Goal: Task Accomplishment & Management: Manage account settings

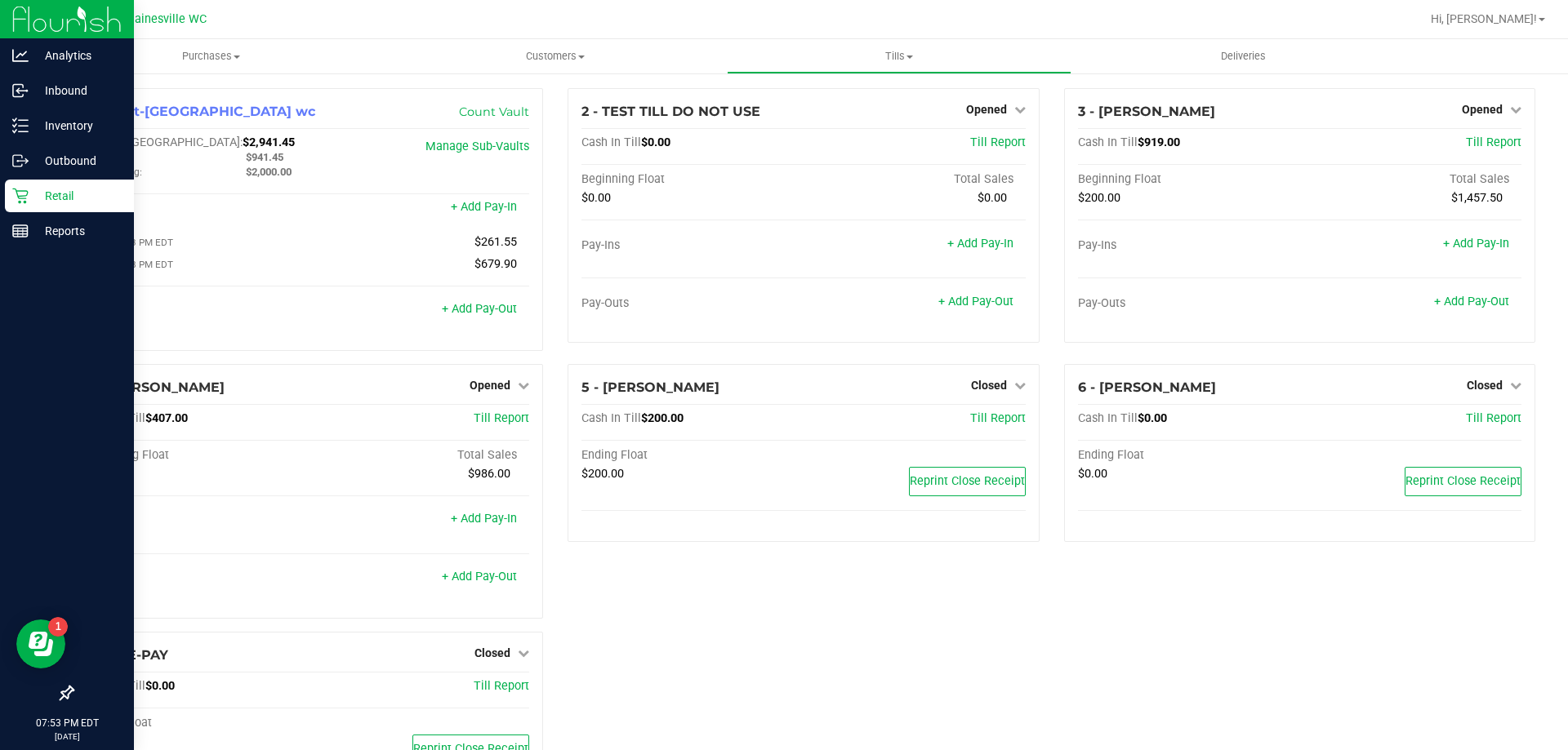
click at [91, 200] on p "Retail" at bounding box center [77, 196] width 98 height 20
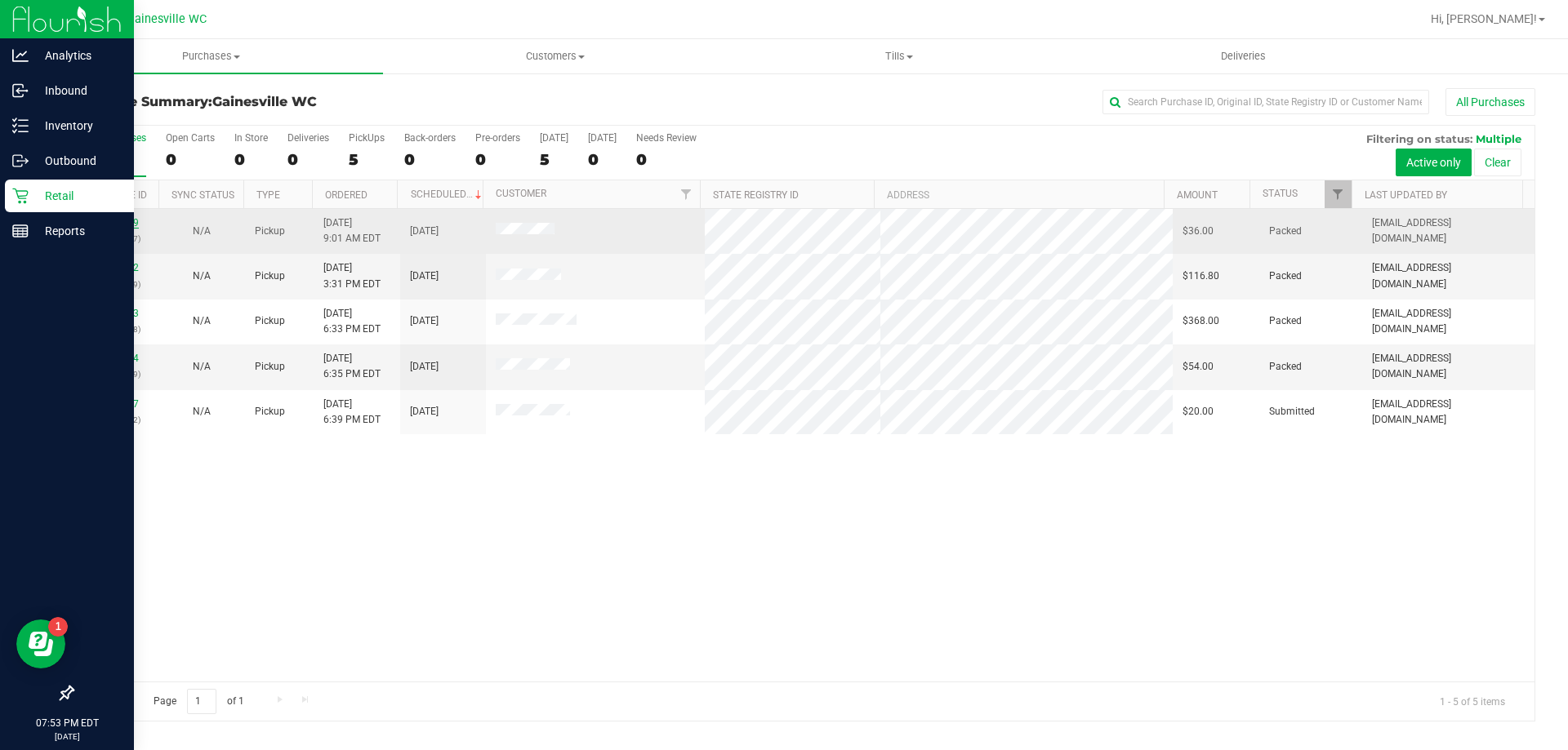
click at [120, 226] on link "11816339" at bounding box center [115, 223] width 46 height 11
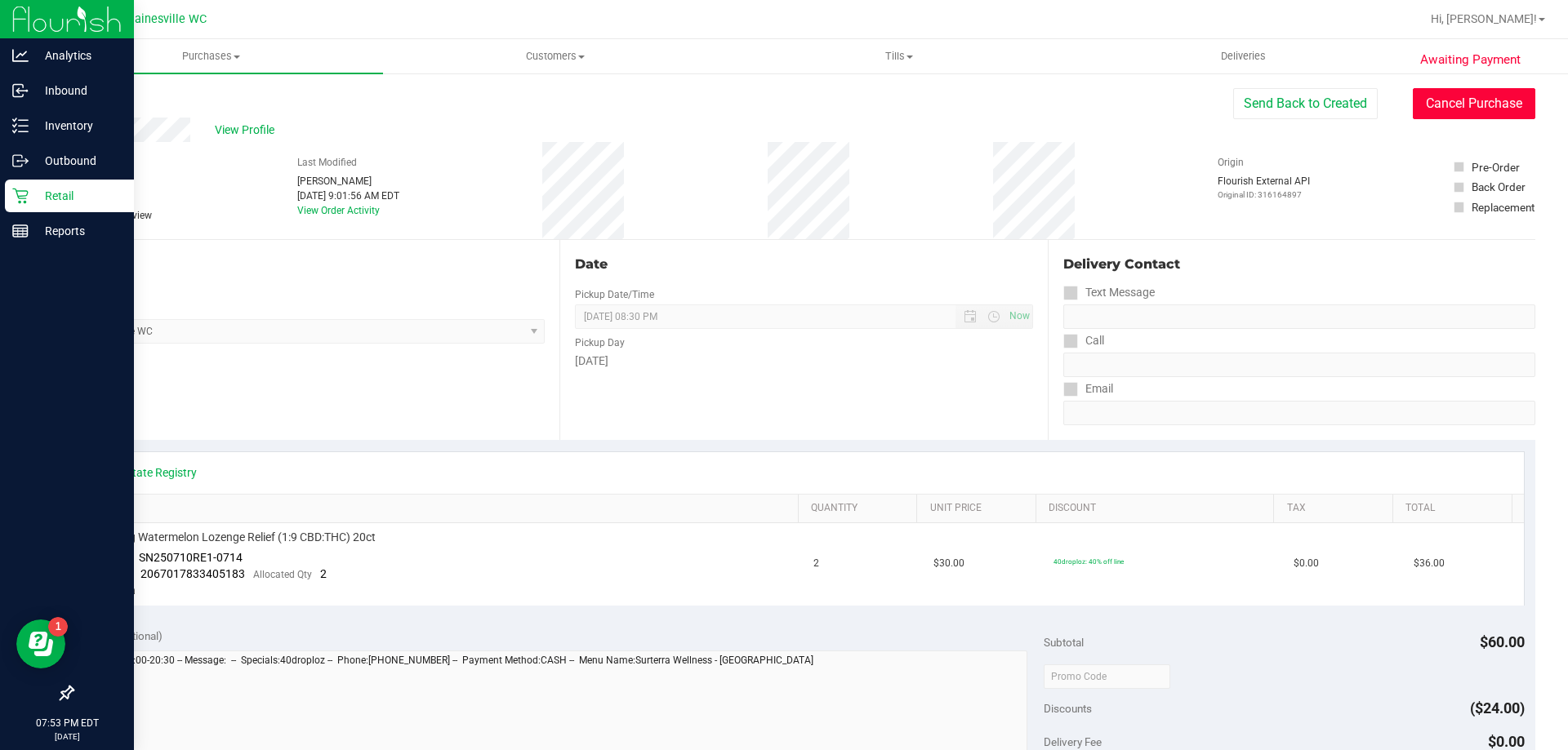
click at [1439, 106] on button "Cancel Purchase" at bounding box center [1474, 103] width 123 height 31
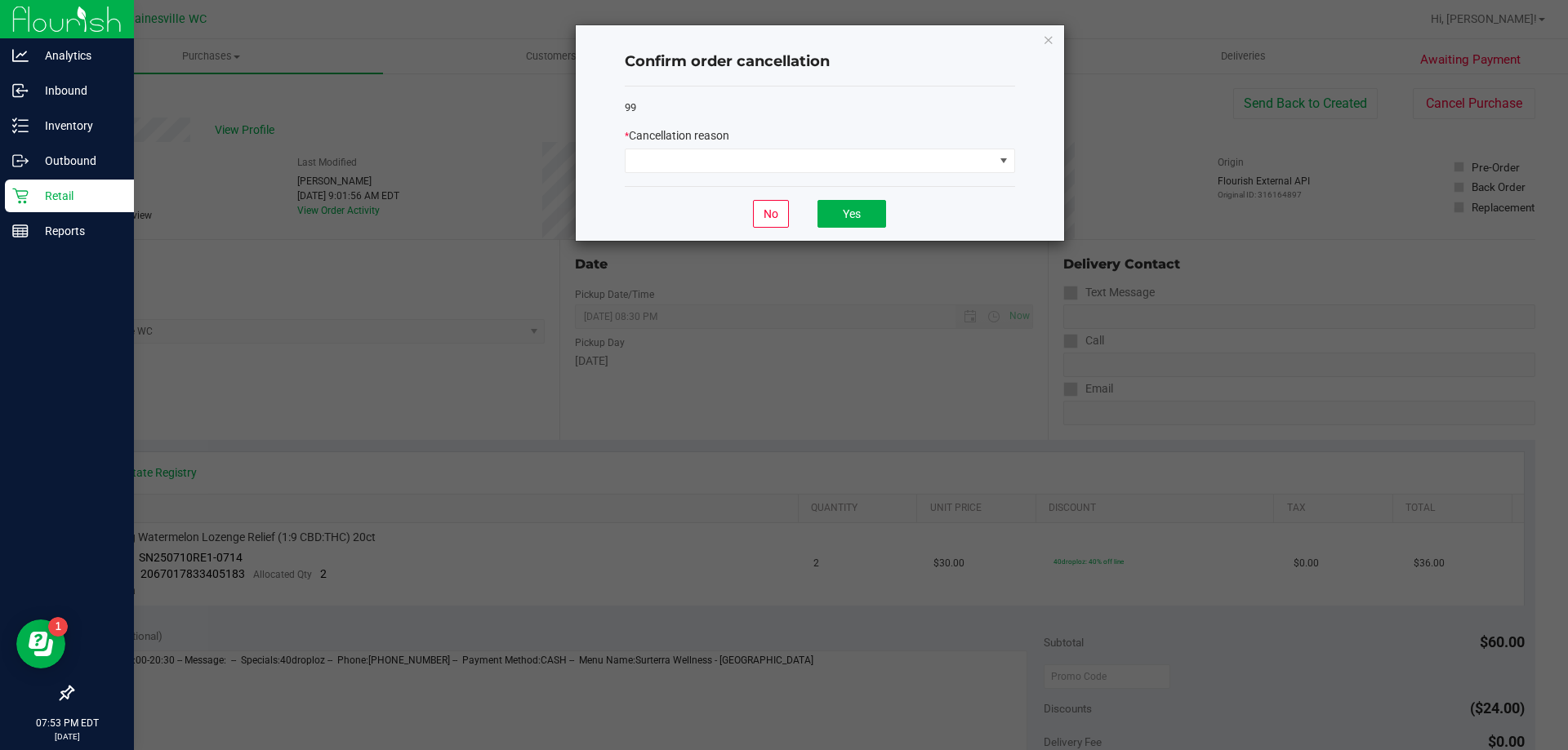
click at [771, 131] on div "* Cancellation reason" at bounding box center [820, 136] width 390 height 17
click at [761, 150] on span at bounding box center [809, 160] width 369 height 22
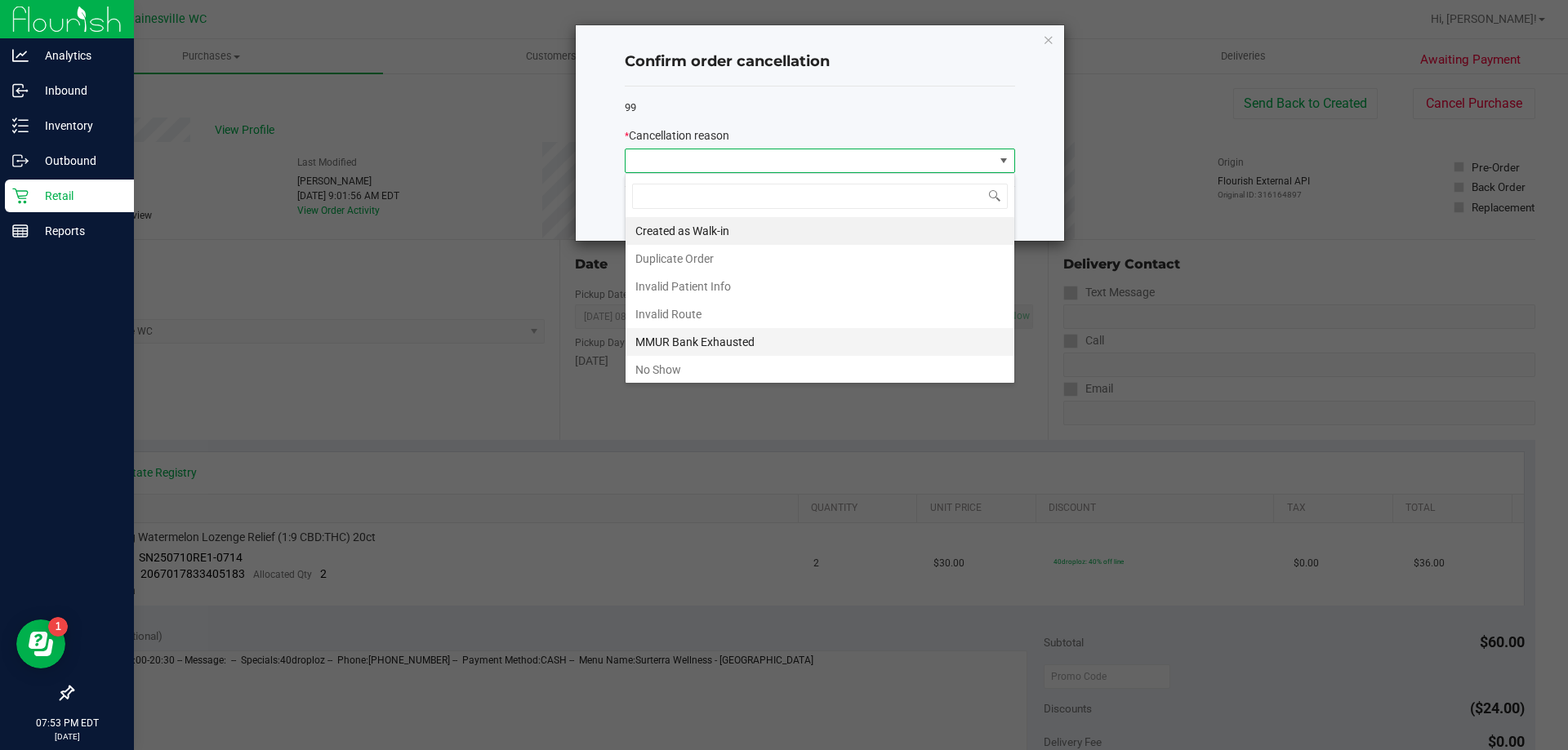
scroll to position [24, 390]
click at [696, 379] on li "No Show" at bounding box center [820, 370] width 389 height 28
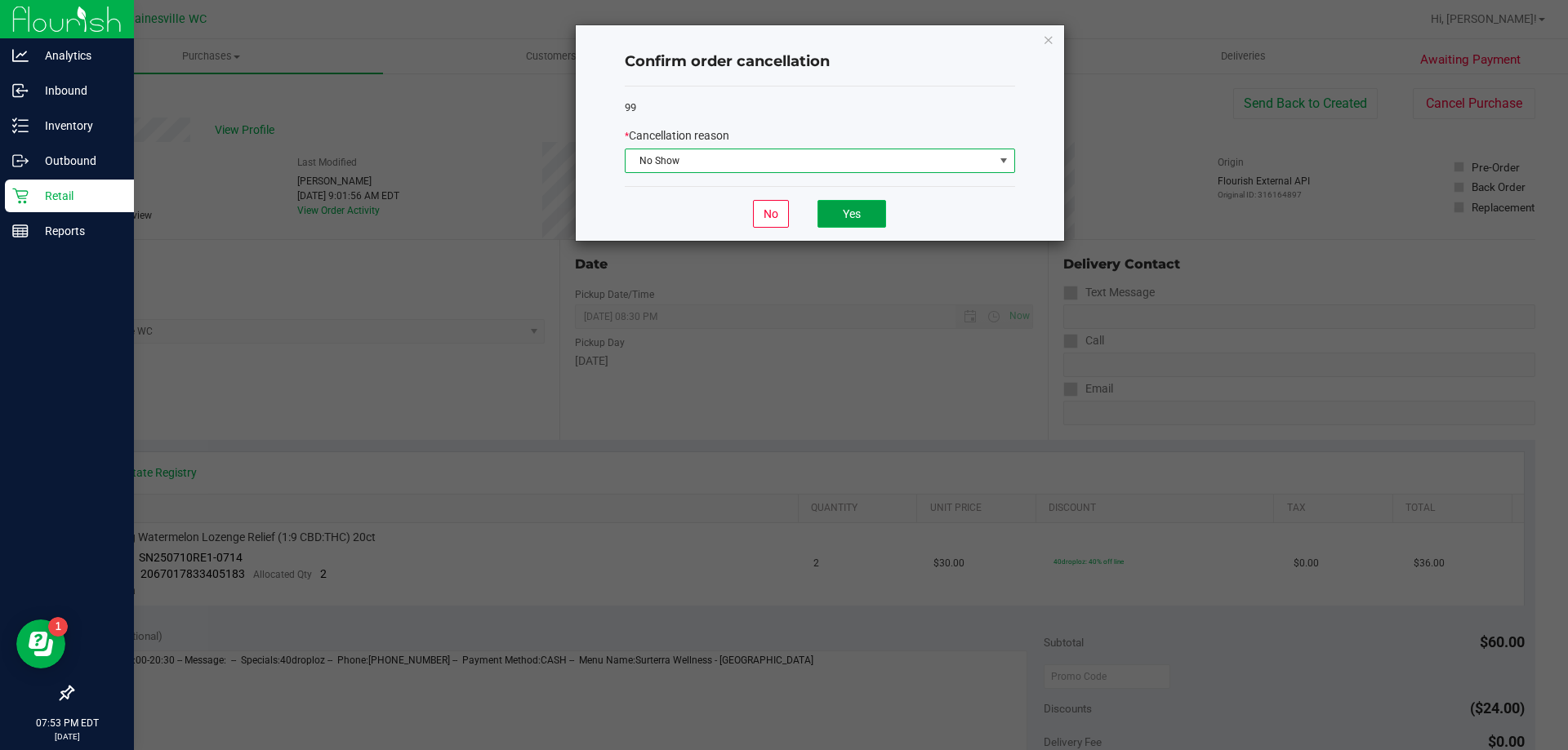
click at [863, 227] on button "Yes" at bounding box center [852, 214] width 68 height 28
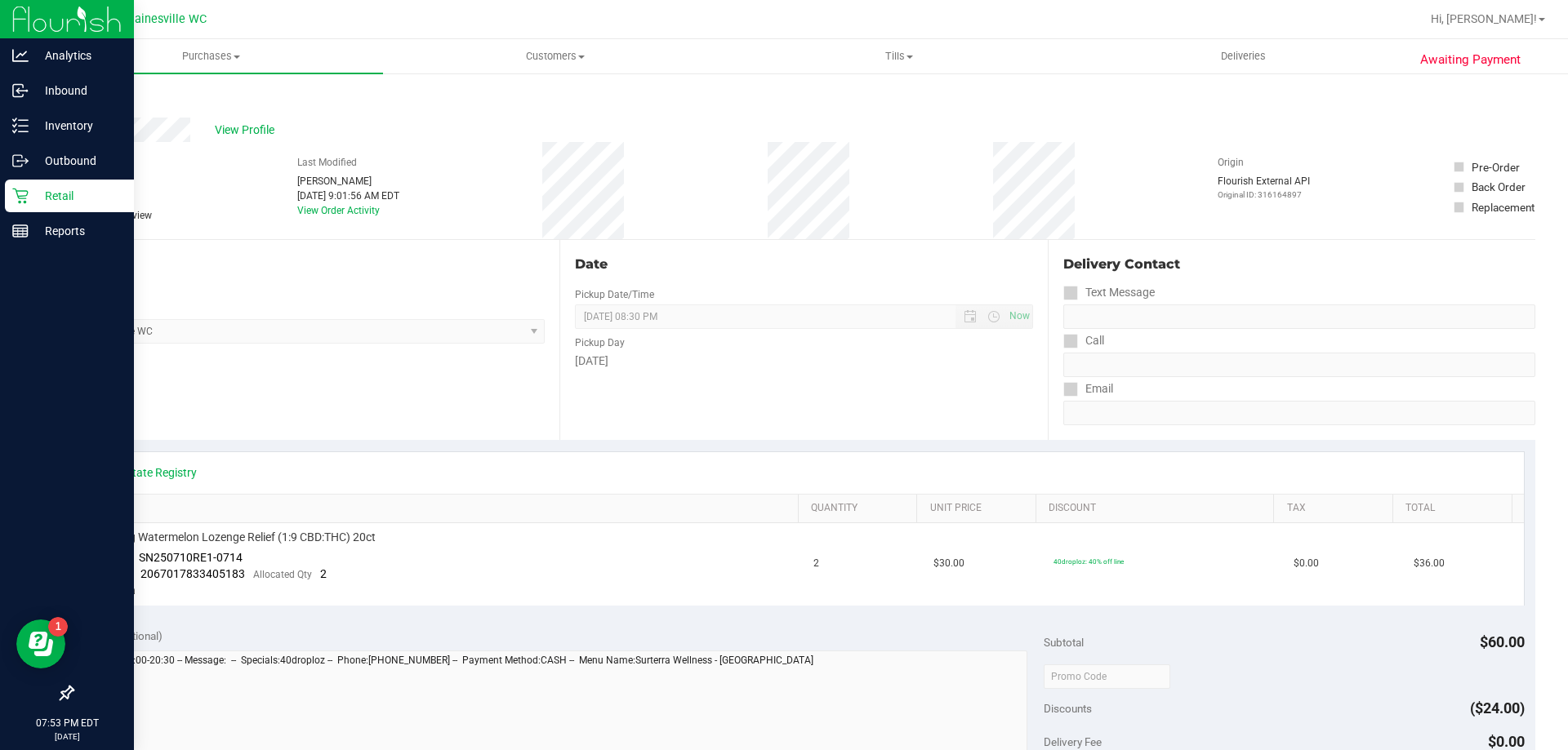
click at [38, 199] on p "Retail" at bounding box center [77, 196] width 98 height 20
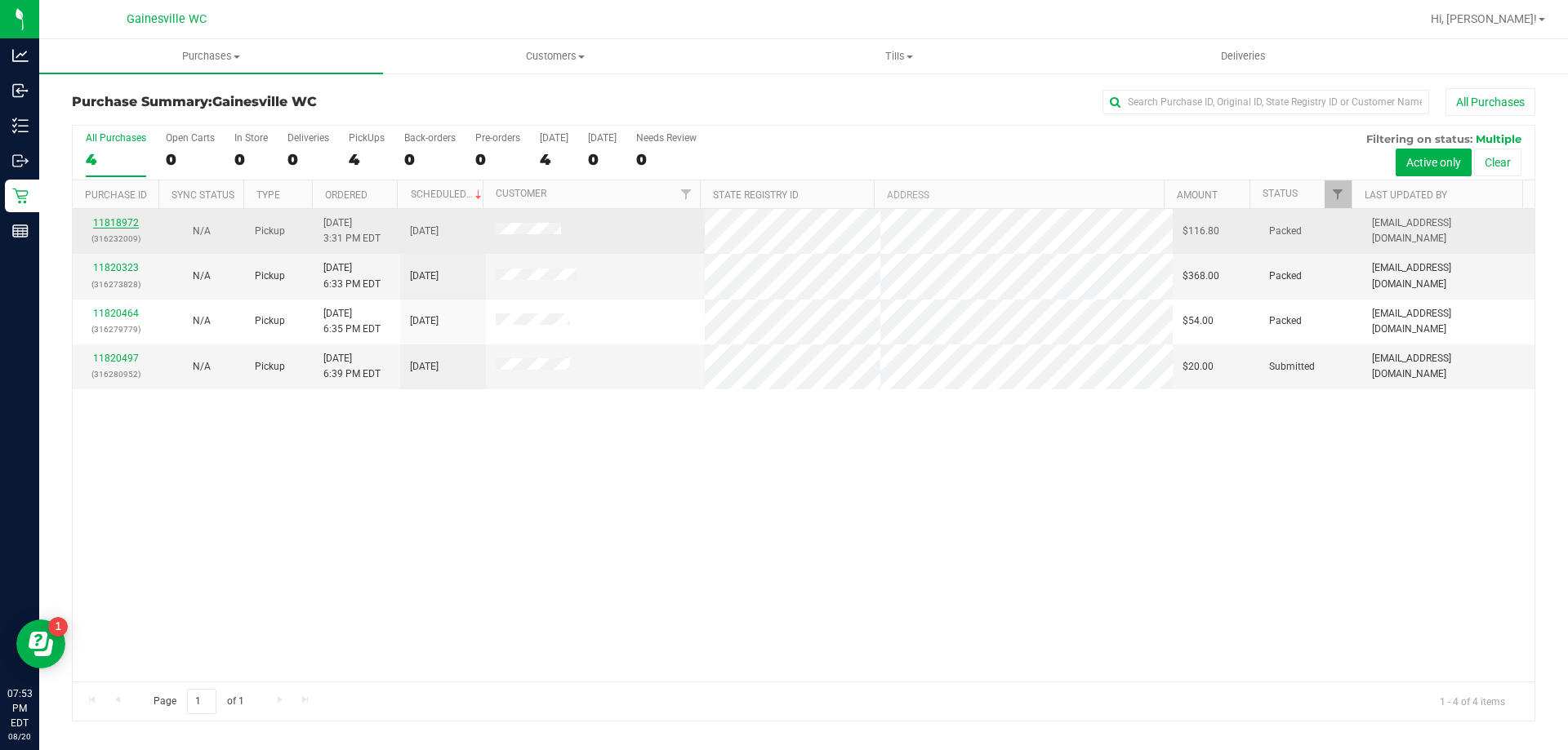
click at [136, 225] on link "11818972" at bounding box center [115, 223] width 46 height 11
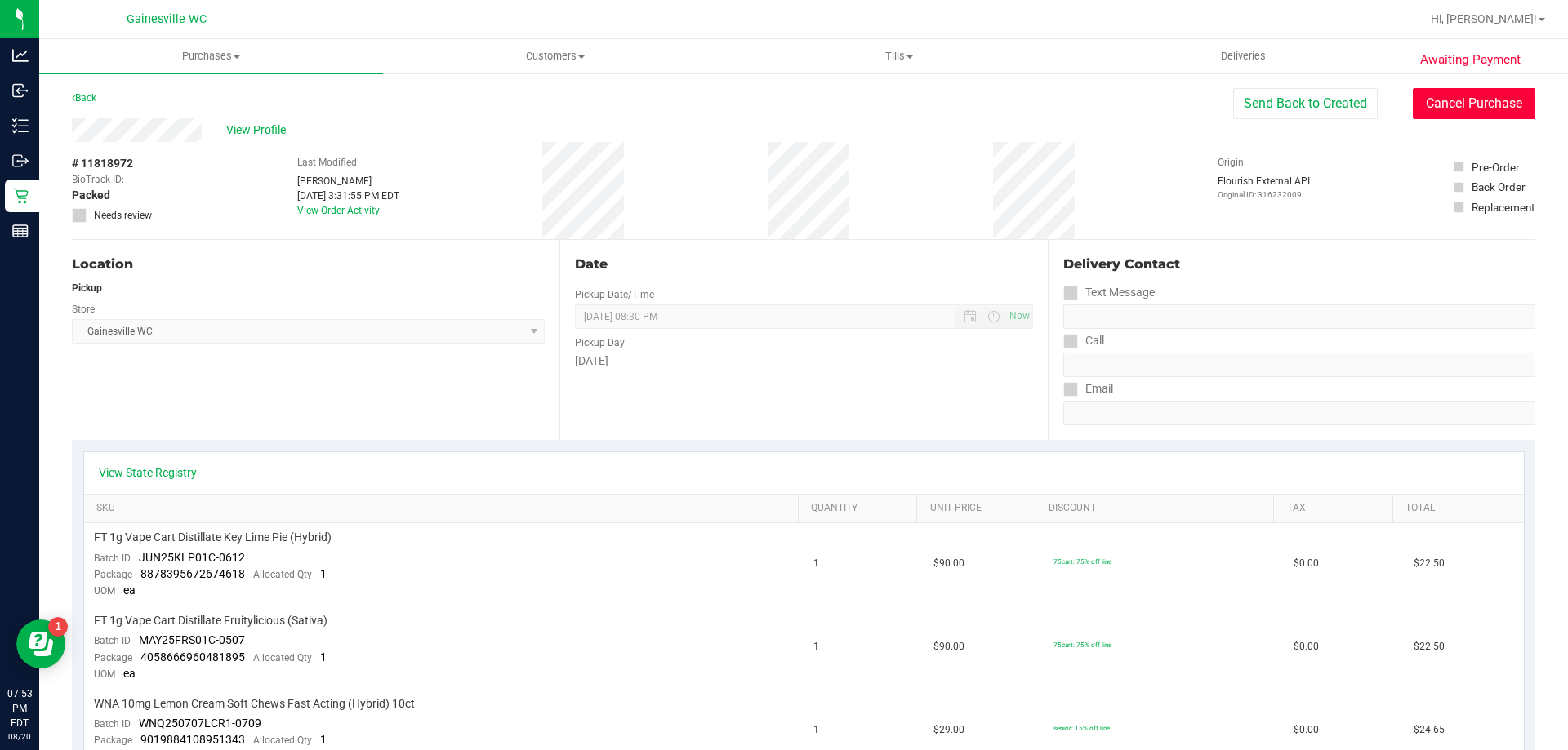
click at [1434, 111] on button "Cancel Purchase" at bounding box center [1474, 103] width 123 height 31
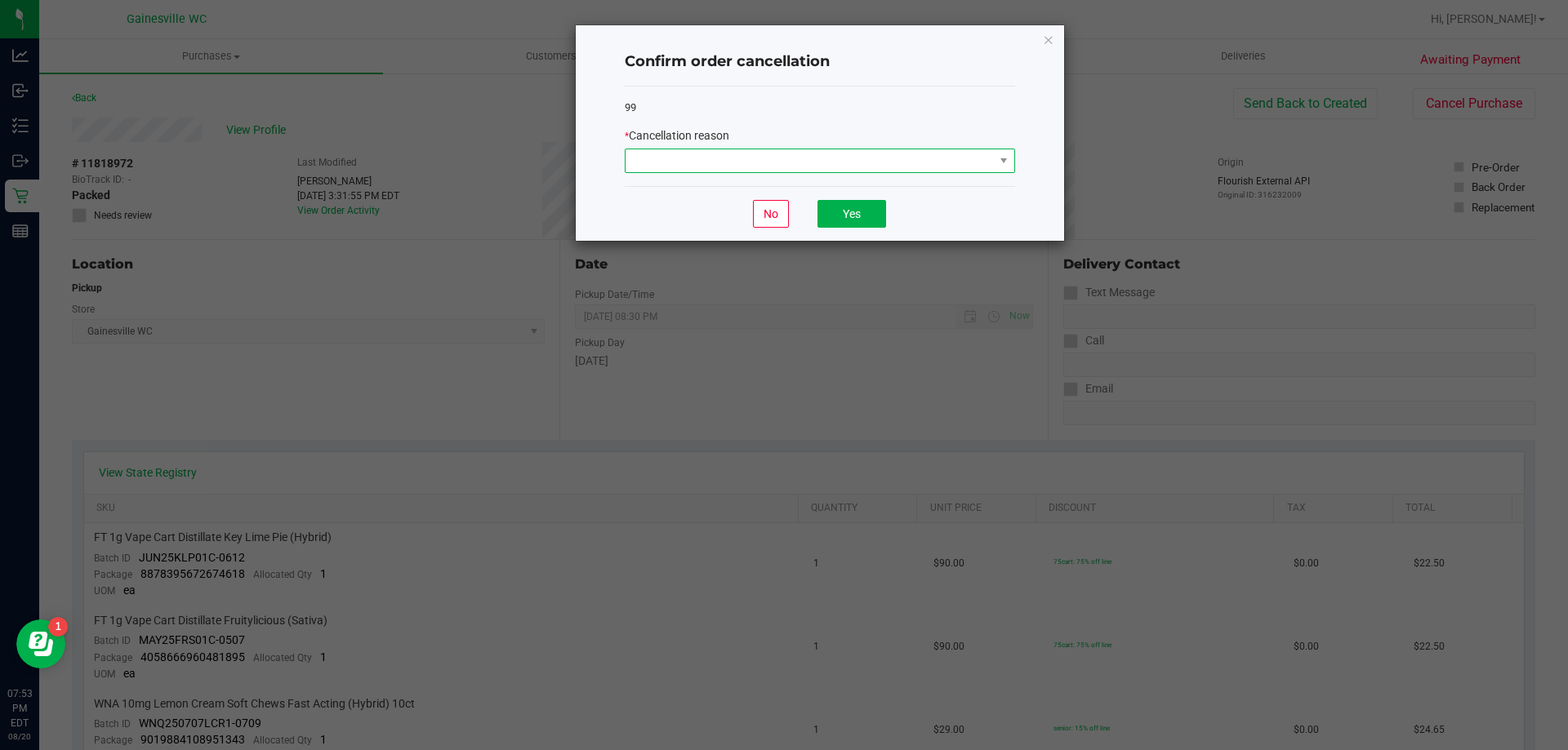
click at [951, 155] on span at bounding box center [809, 160] width 369 height 22
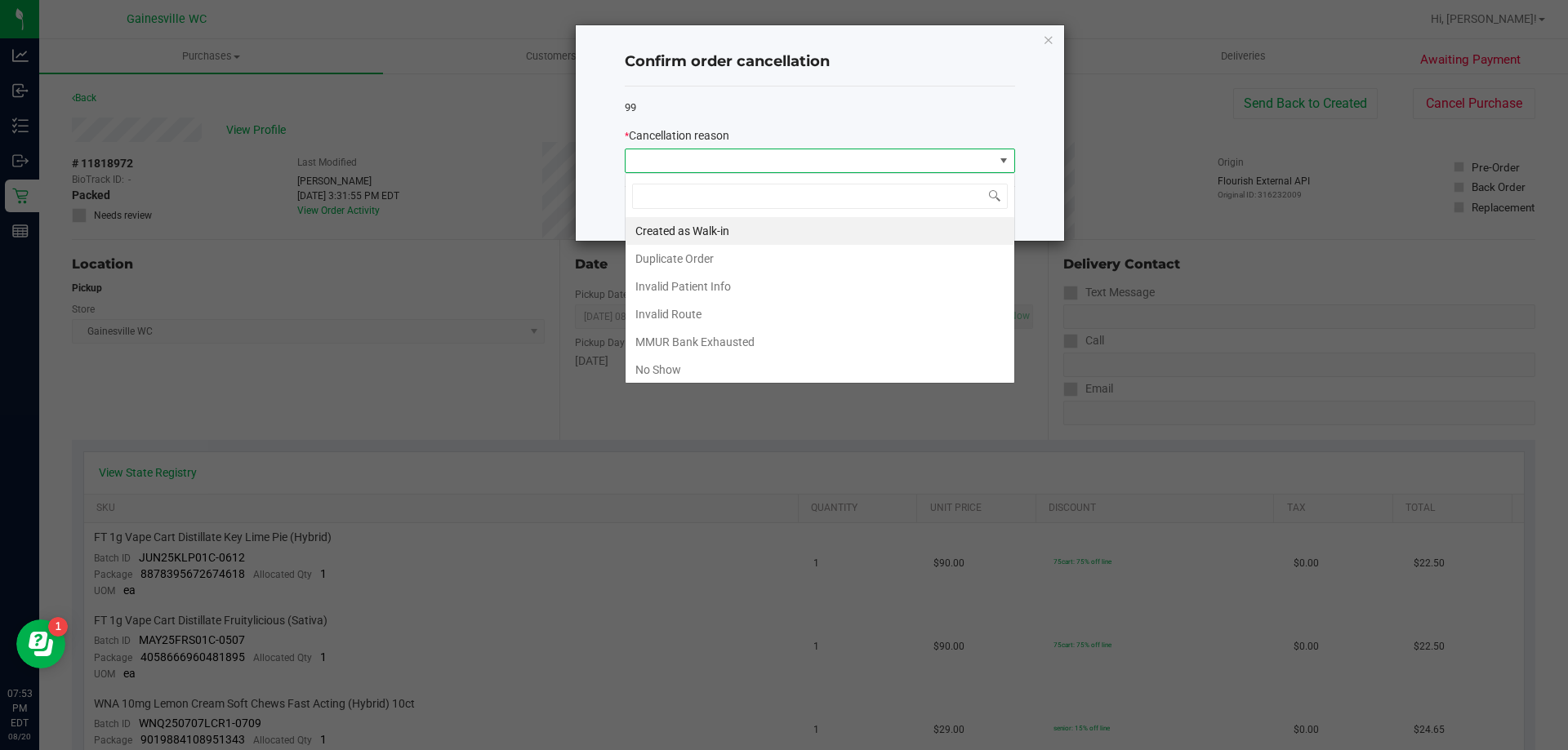
scroll to position [24, 390]
click at [717, 366] on li "No Show" at bounding box center [820, 370] width 389 height 28
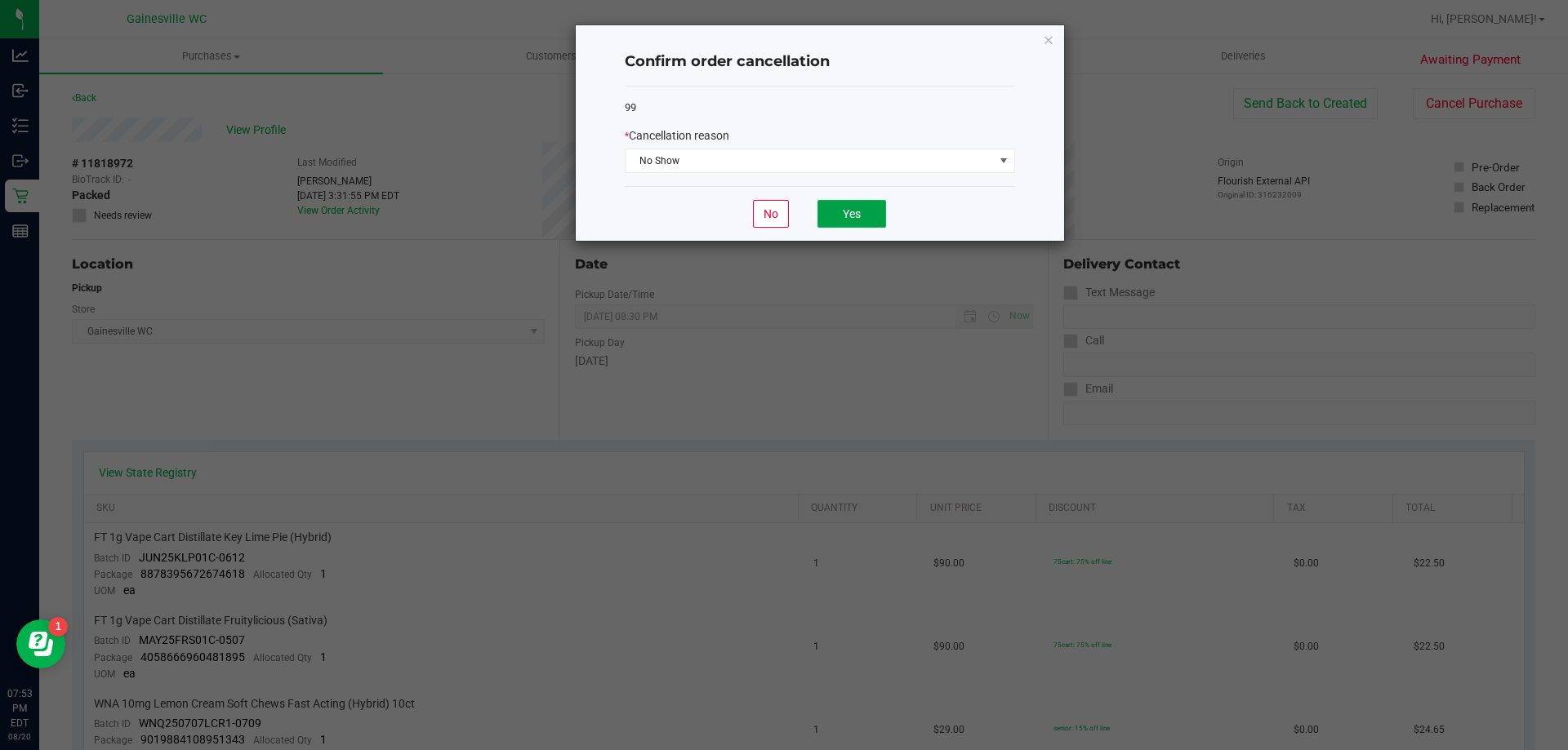
click at [844, 204] on button "Yes" at bounding box center [852, 214] width 68 height 28
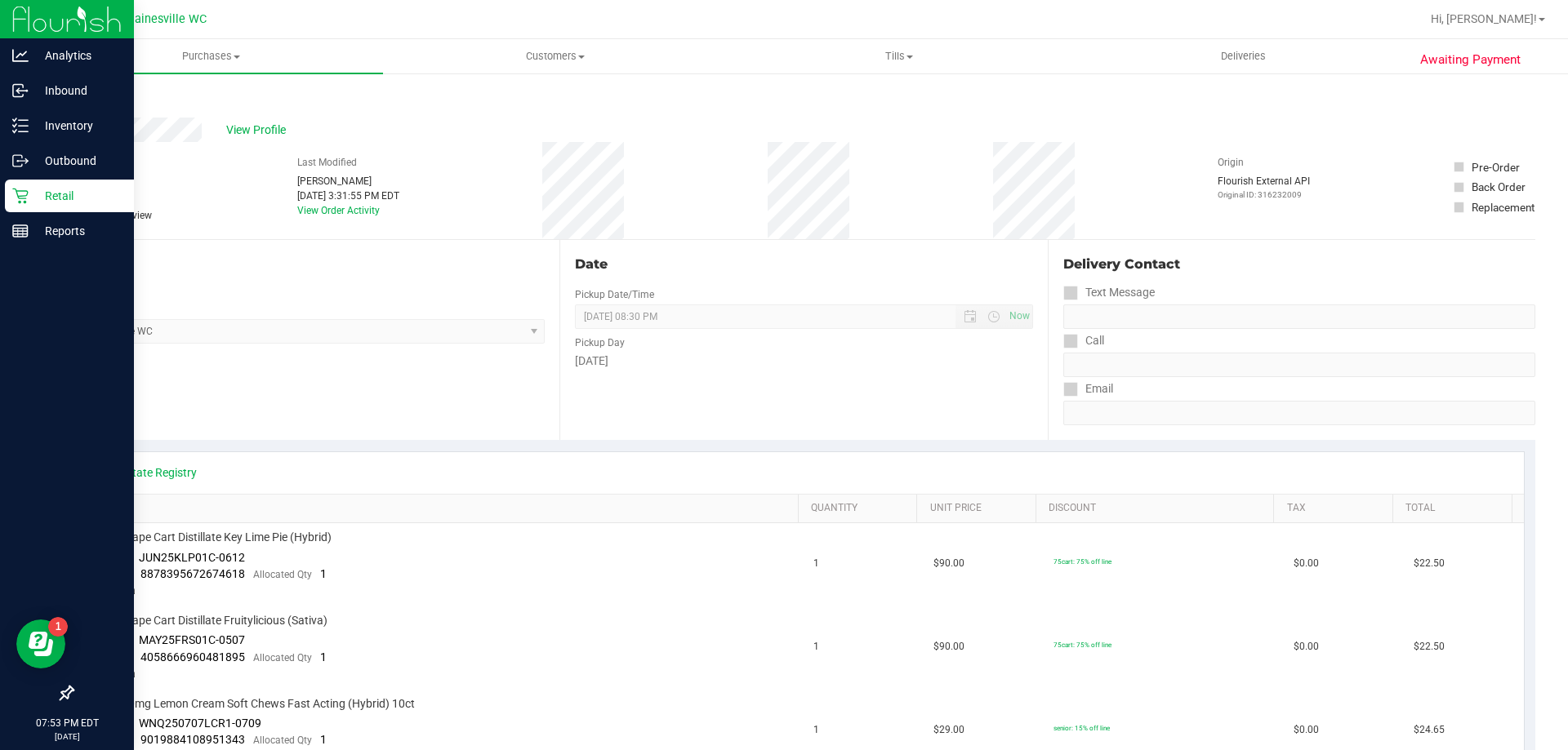
click at [28, 199] on p "Retail" at bounding box center [77, 196] width 98 height 20
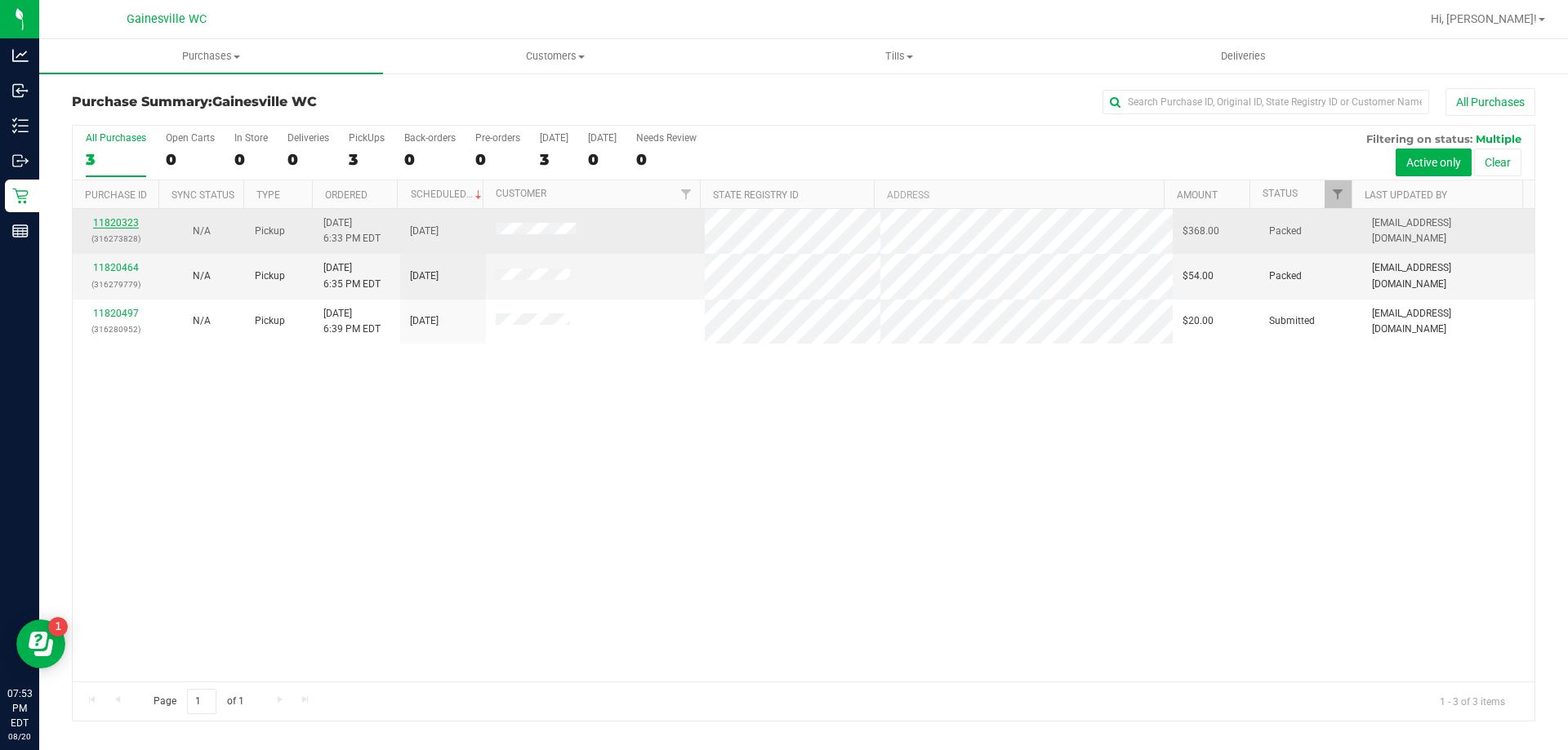
click at [129, 222] on link "11820323" at bounding box center [115, 223] width 46 height 11
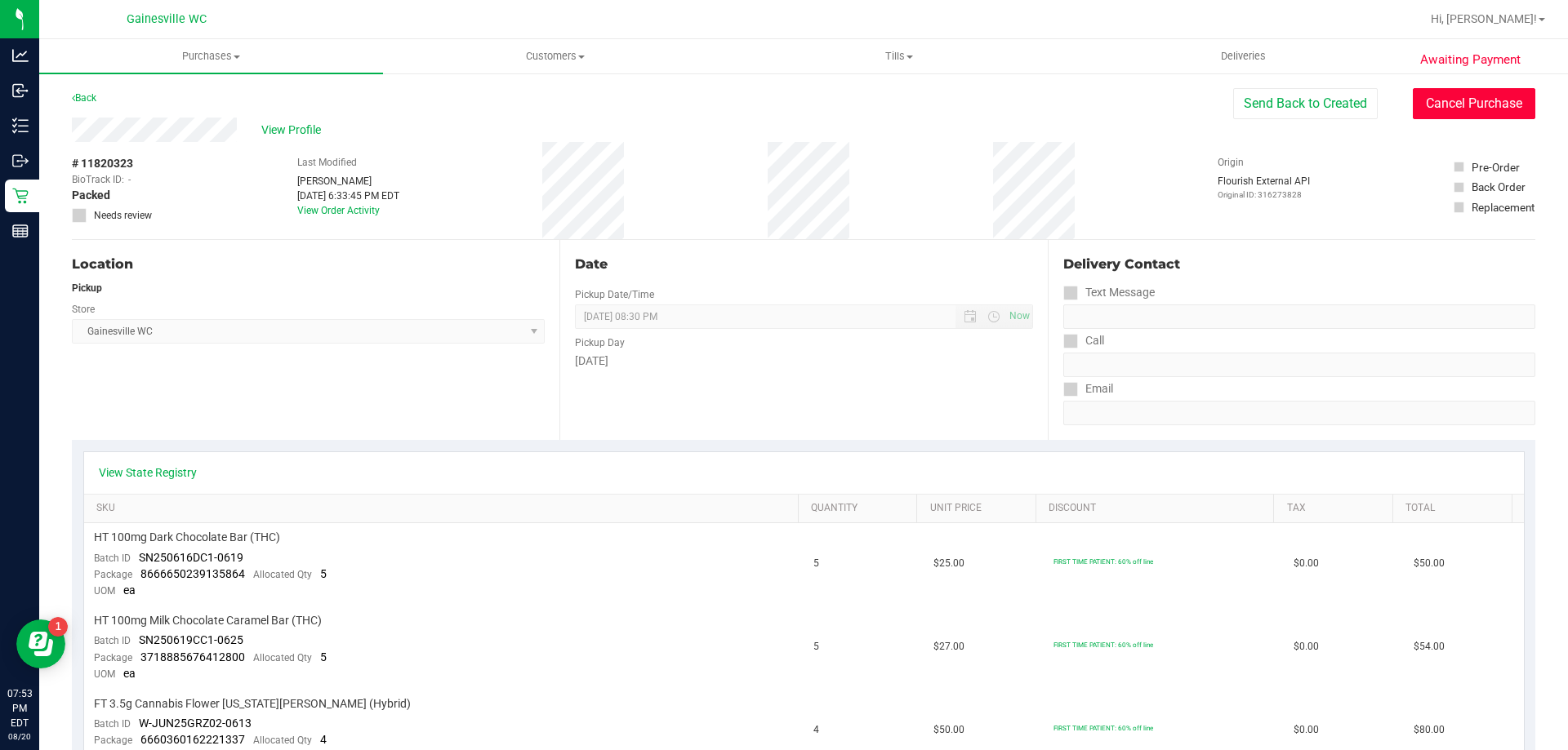
click at [1472, 106] on button "Cancel Purchase" at bounding box center [1474, 103] width 123 height 31
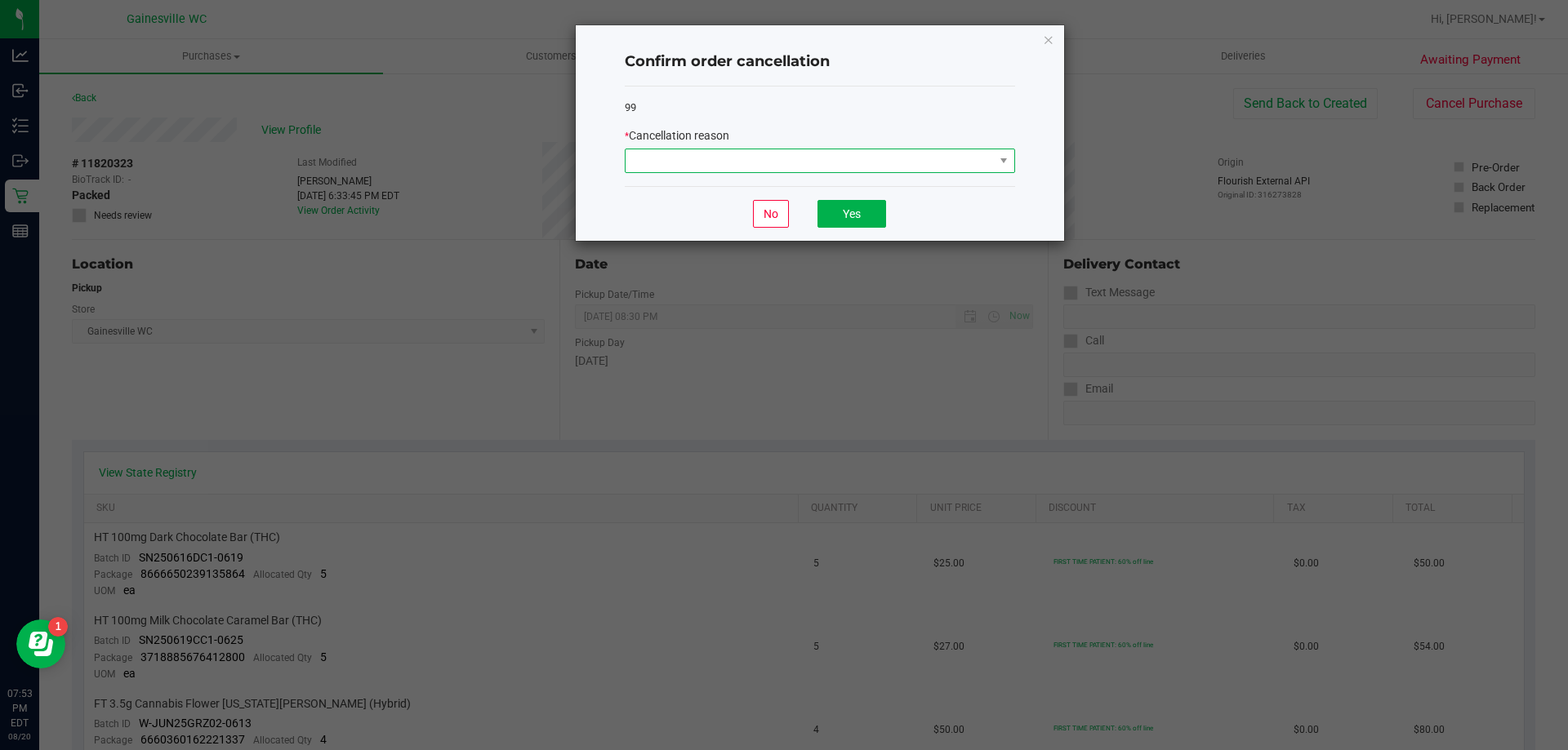
click at [643, 168] on span at bounding box center [809, 160] width 369 height 22
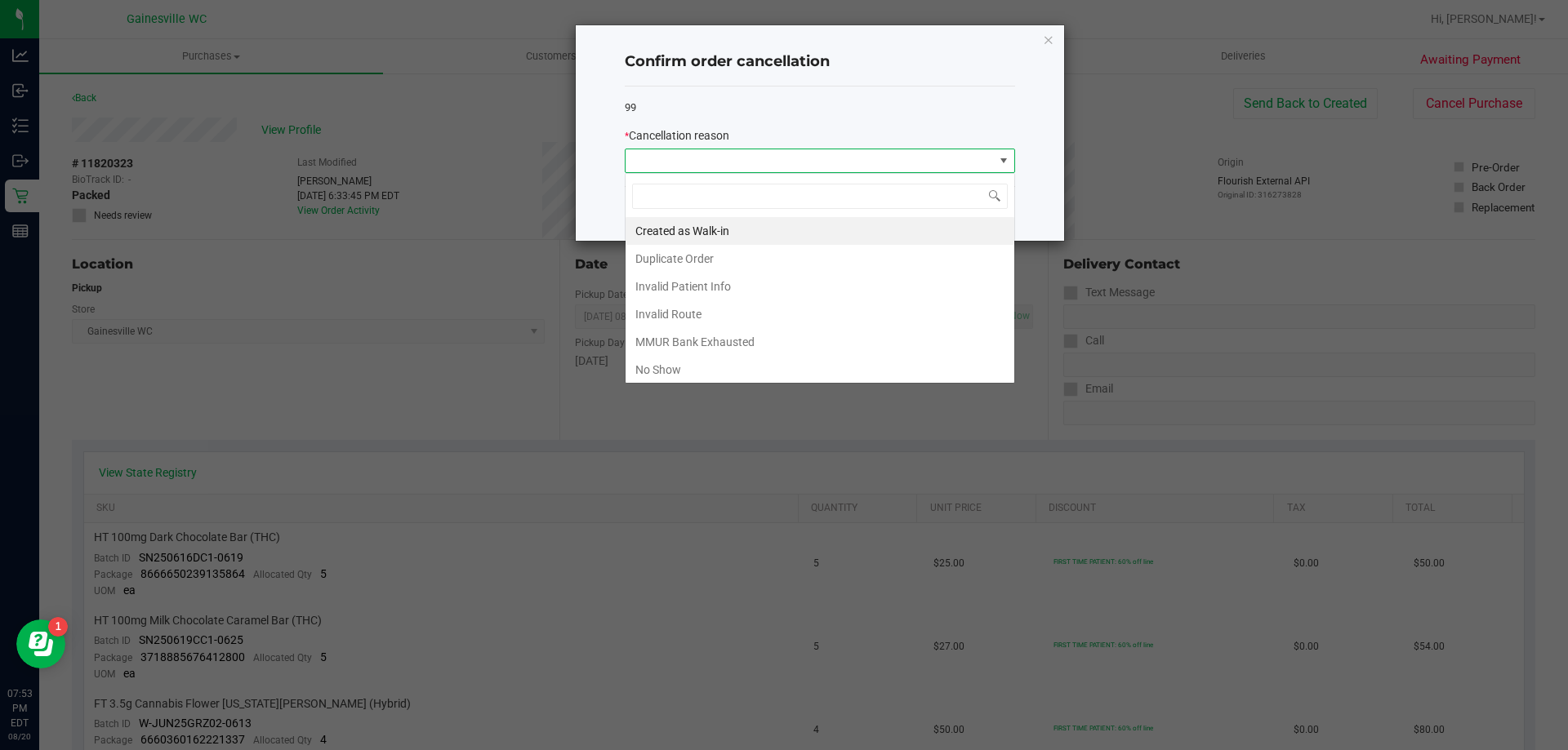
scroll to position [24, 390]
click at [648, 374] on li "No Show" at bounding box center [820, 370] width 389 height 28
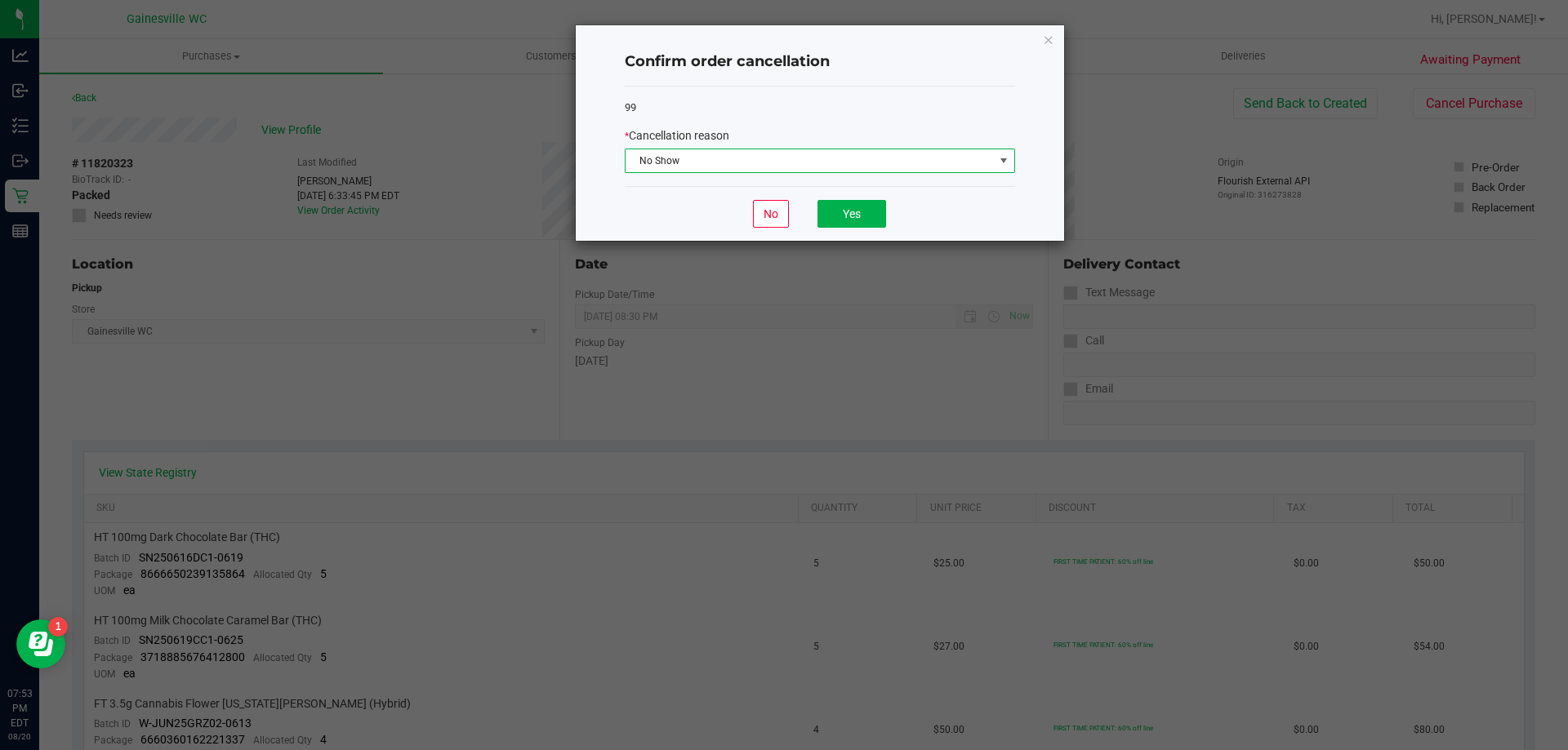
click at [870, 199] on div "No Yes" at bounding box center [820, 214] width 390 height 54
click at [863, 211] on button "Yes" at bounding box center [852, 214] width 68 height 28
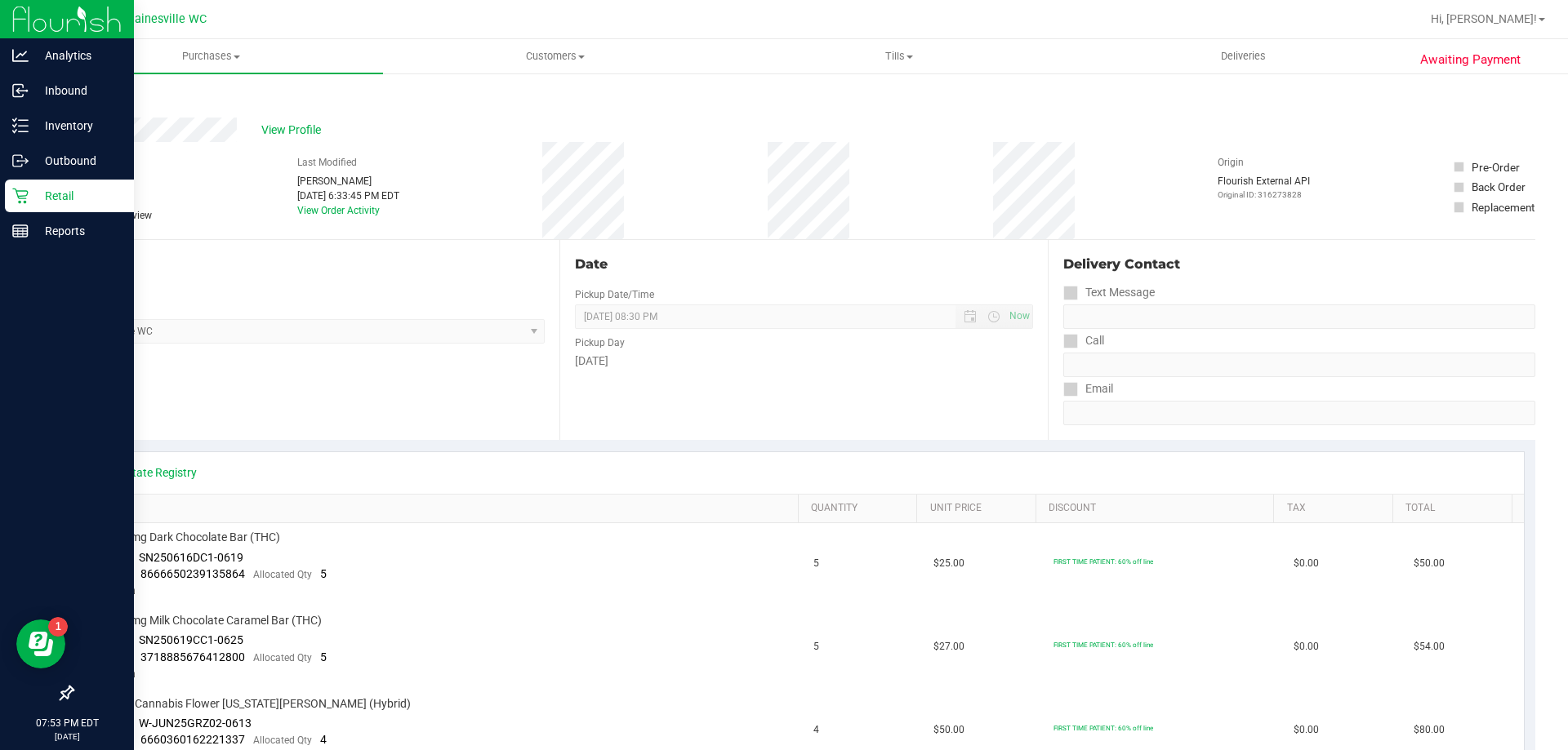
click at [23, 205] on div "Retail" at bounding box center [69, 196] width 129 height 33
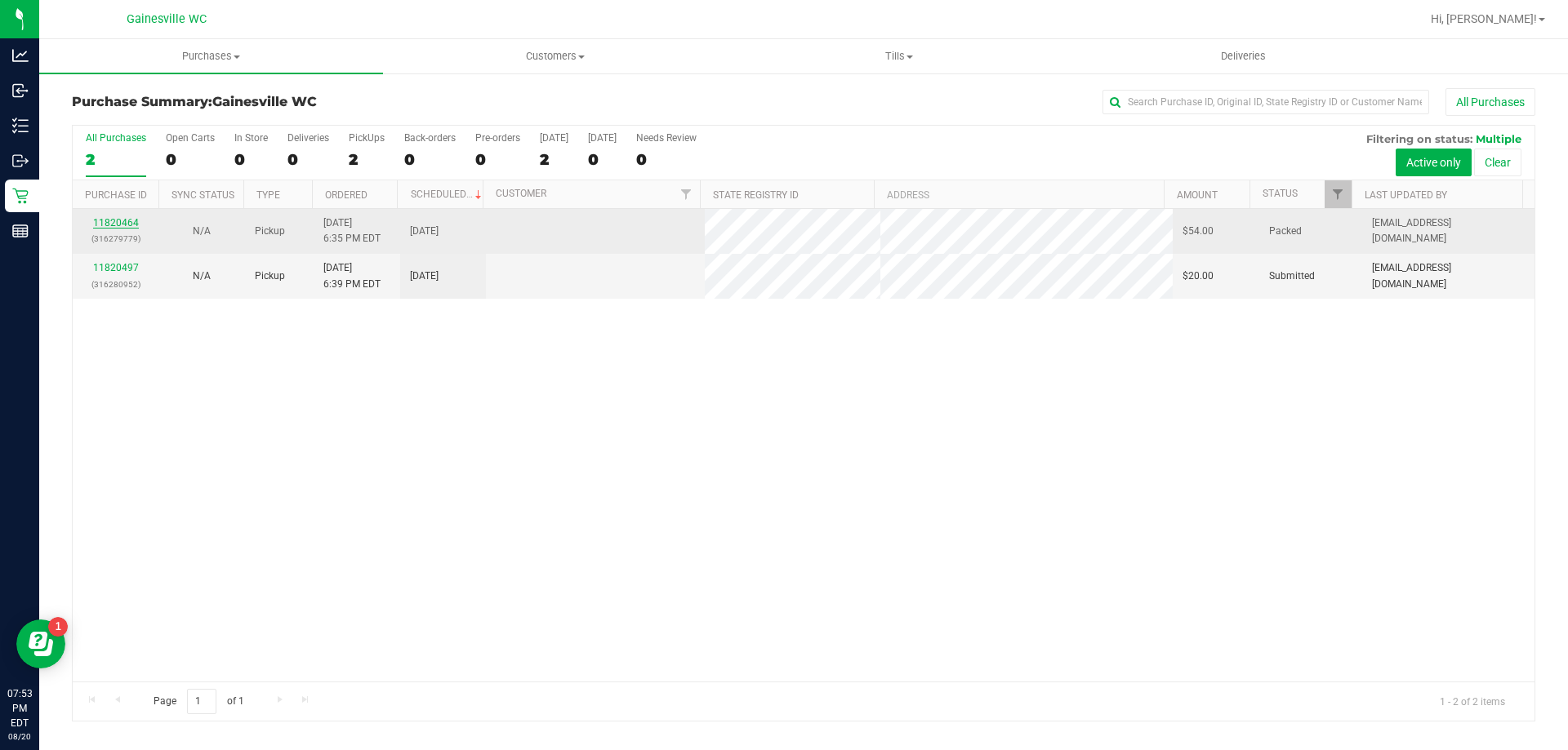
click at [128, 225] on link "11820464" at bounding box center [115, 223] width 46 height 11
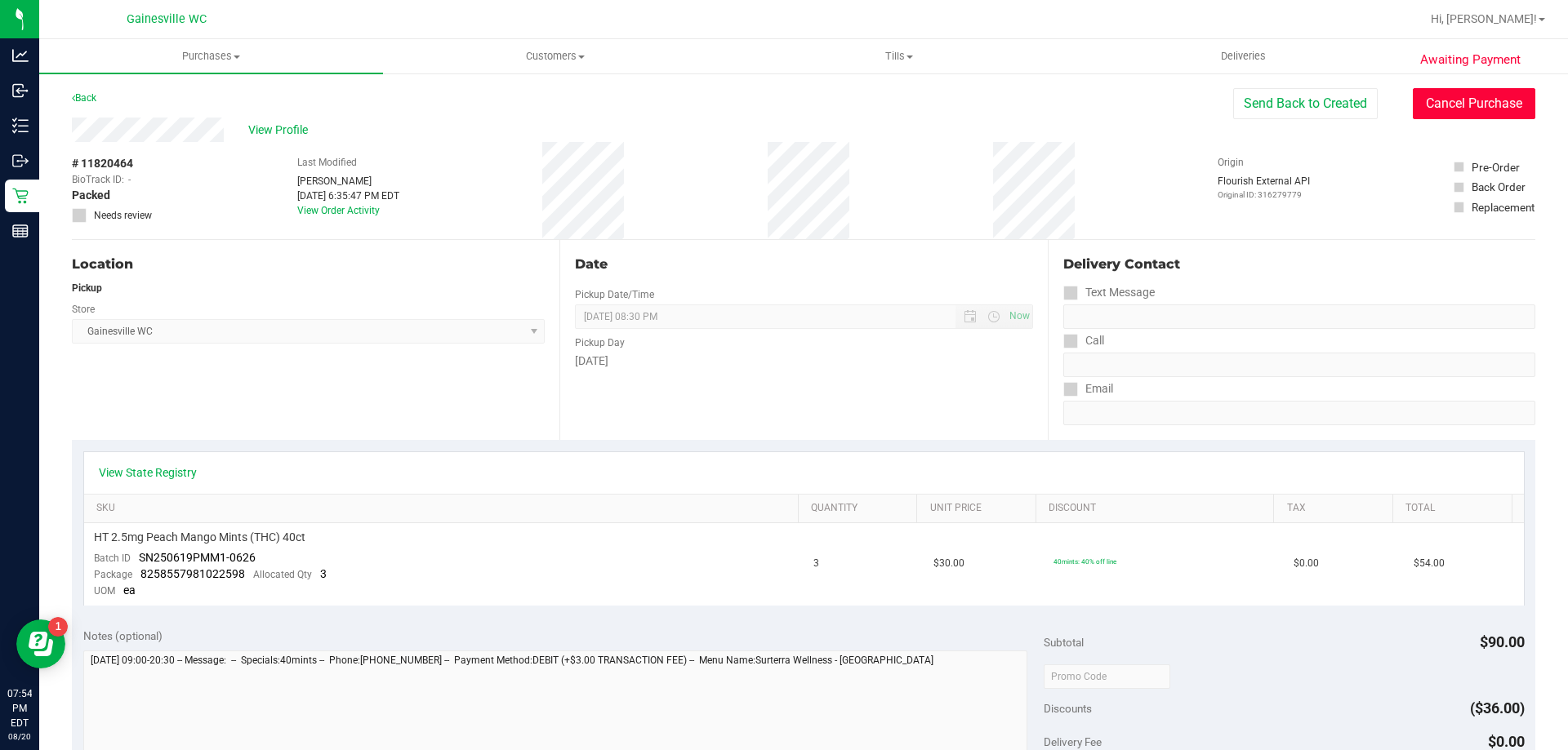
click at [1450, 97] on button "Cancel Purchase" at bounding box center [1474, 103] width 123 height 31
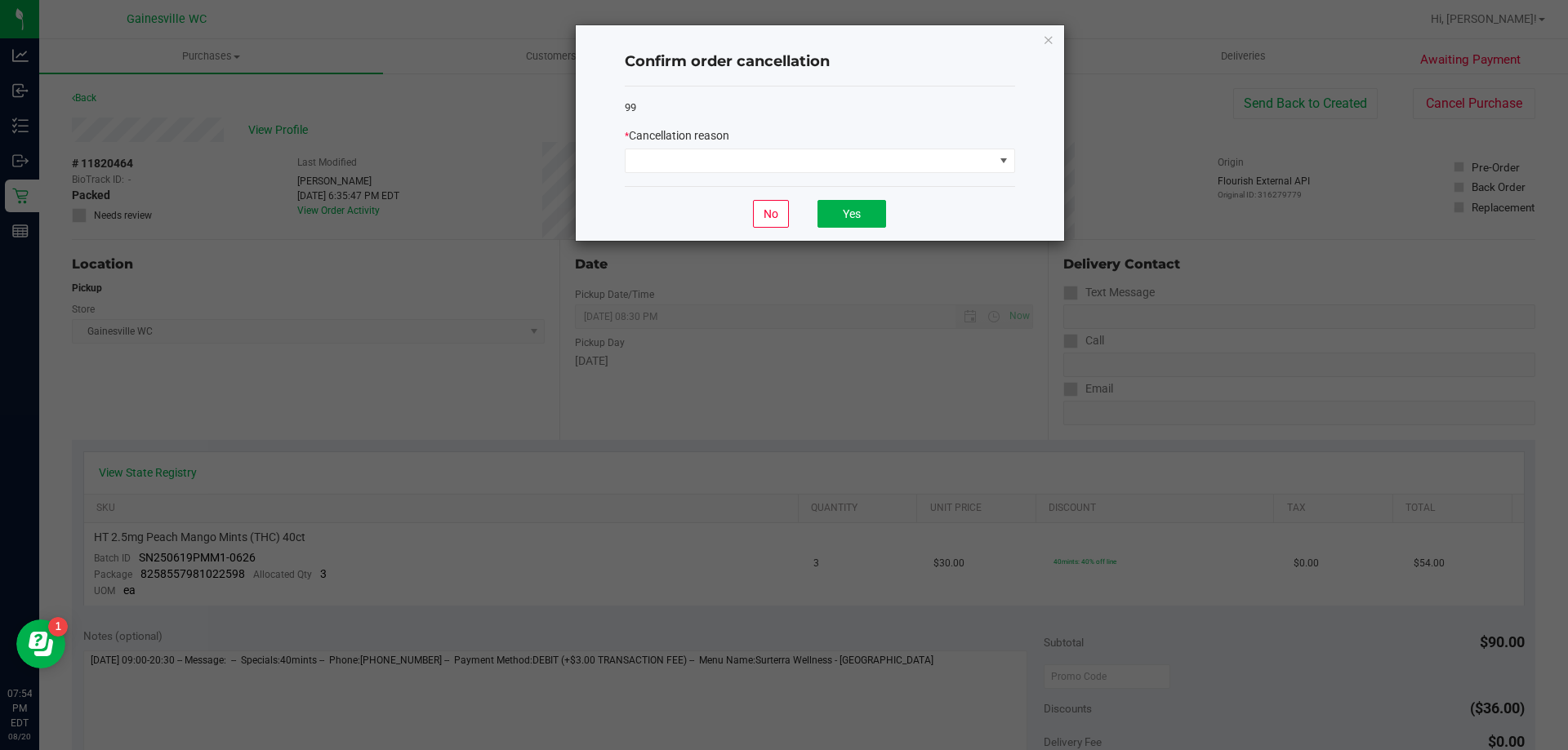
click at [1015, 166] on div "Confirm order cancellation 99 * Cancellation reason No Yes" at bounding box center [820, 133] width 489 height 216
click at [1010, 161] on span at bounding box center [1003, 160] width 21 height 22
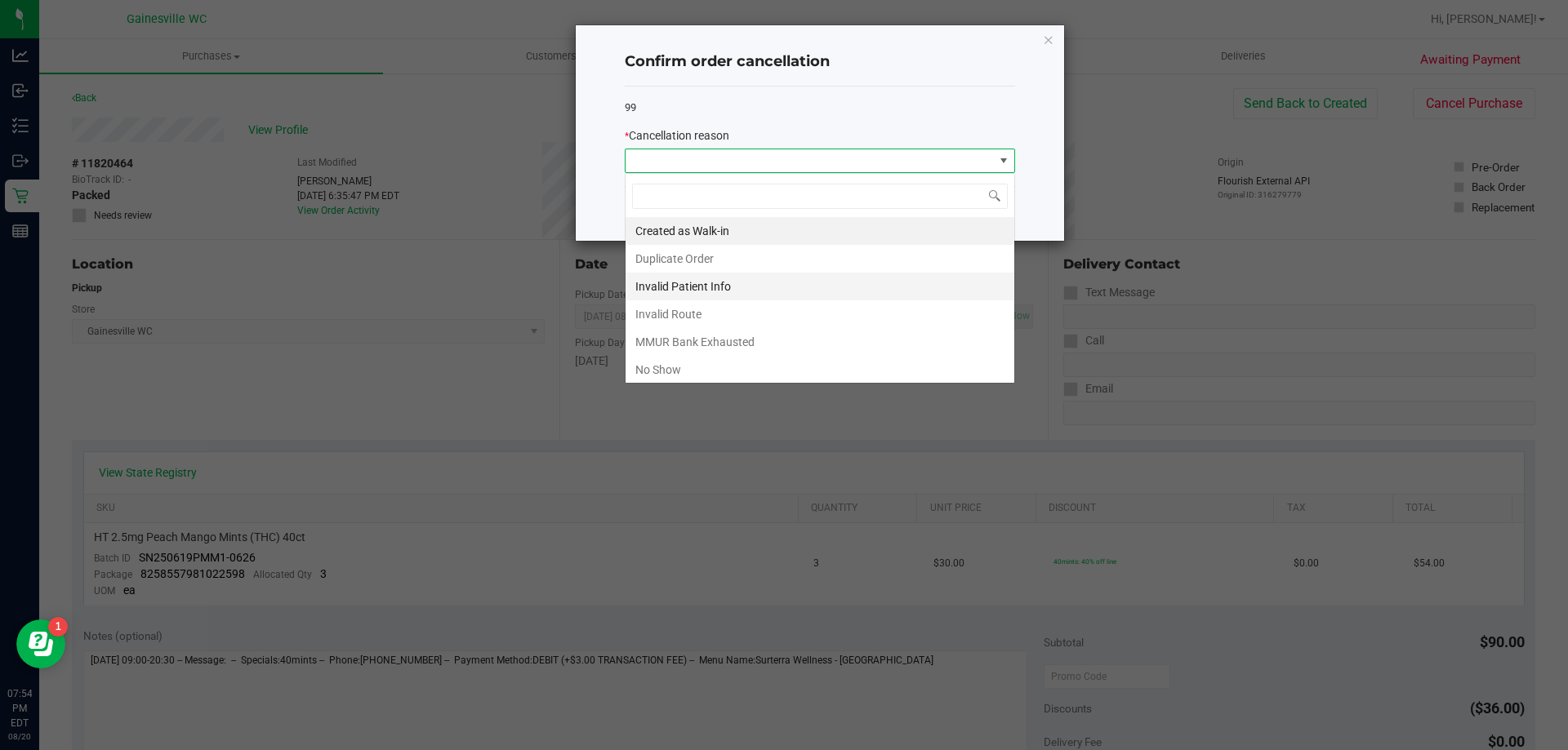
scroll to position [24, 390]
click at [720, 360] on li "No Show" at bounding box center [820, 370] width 389 height 28
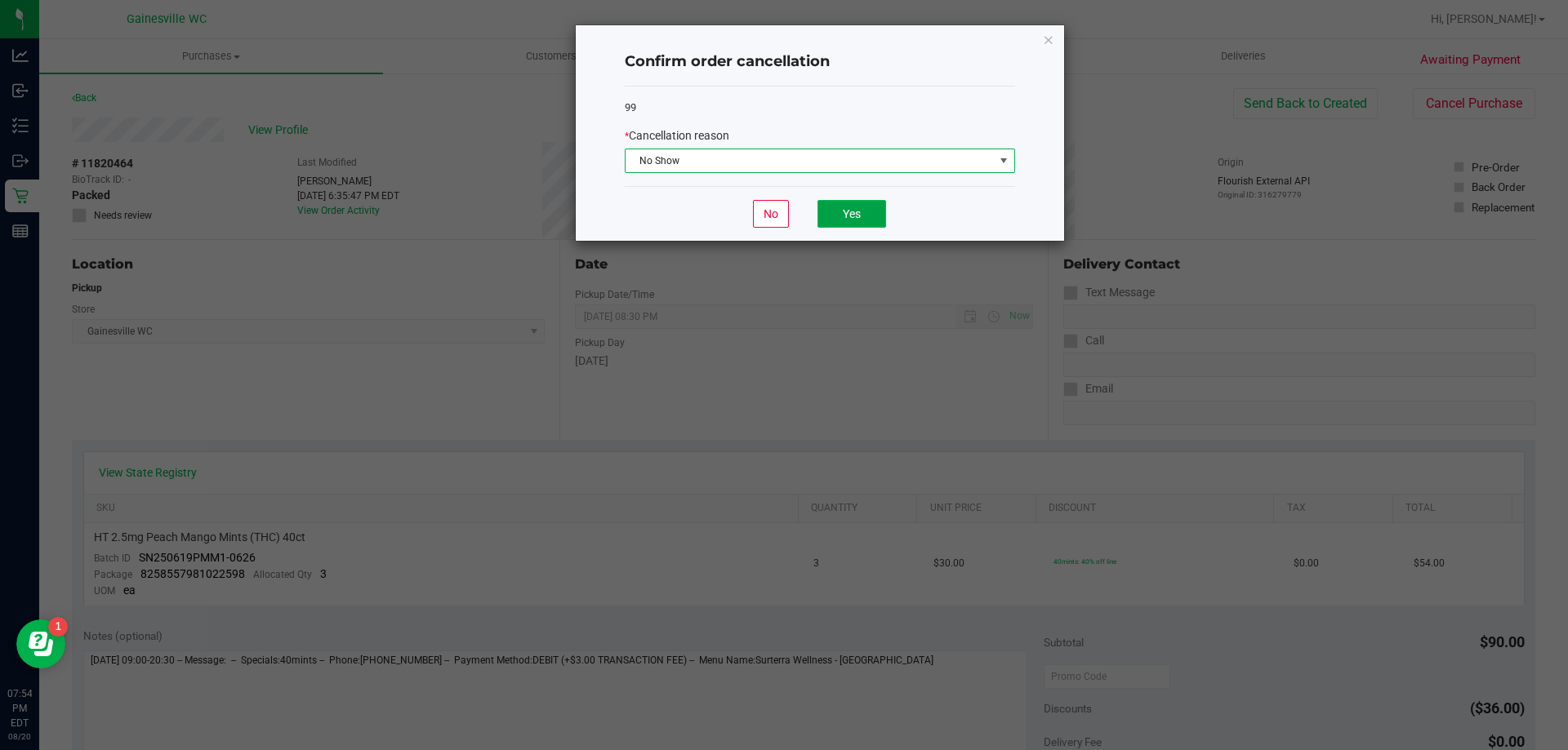
click at [851, 207] on button "Yes" at bounding box center [852, 214] width 68 height 28
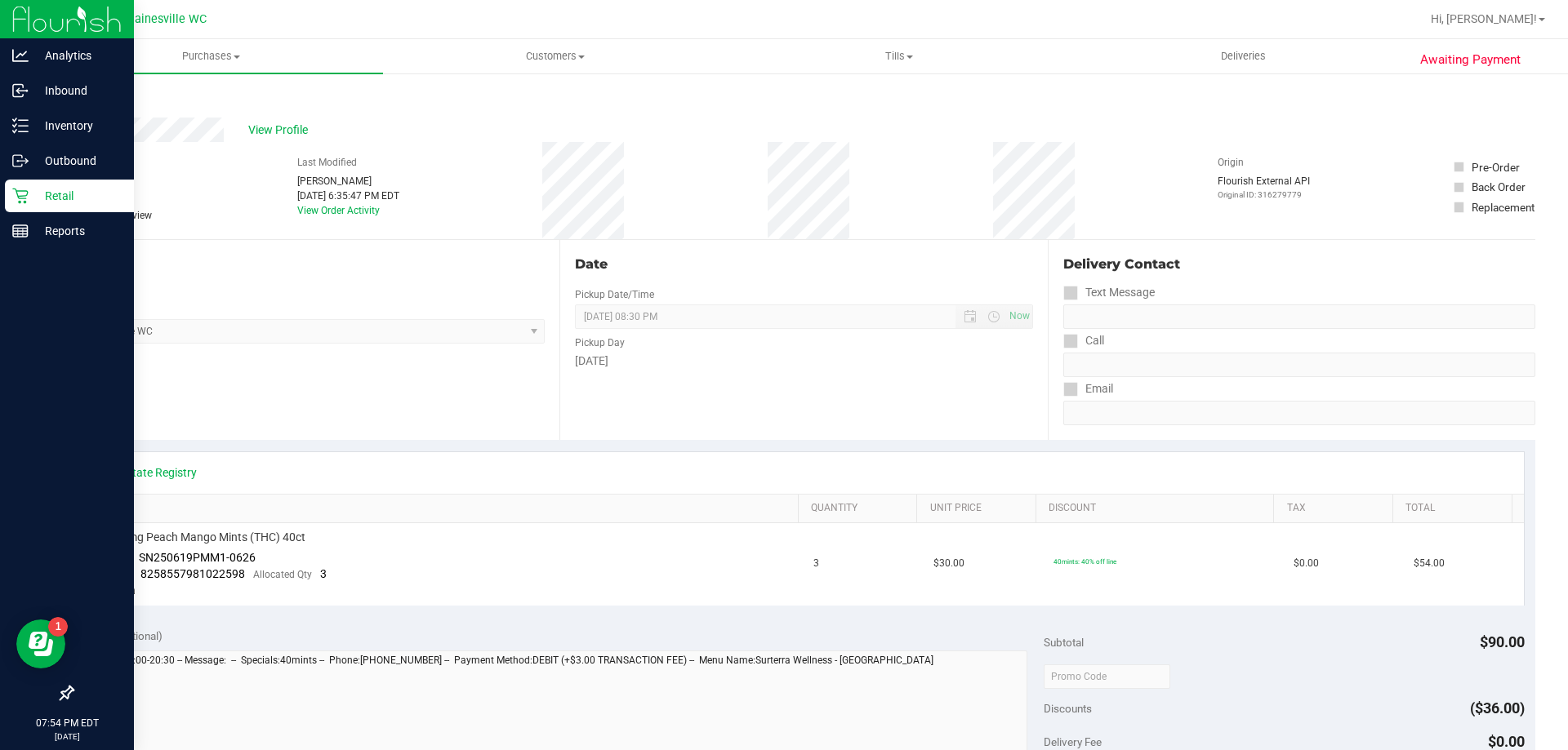
click at [33, 182] on div "Retail" at bounding box center [69, 196] width 129 height 33
